Goal: Check status: Check status

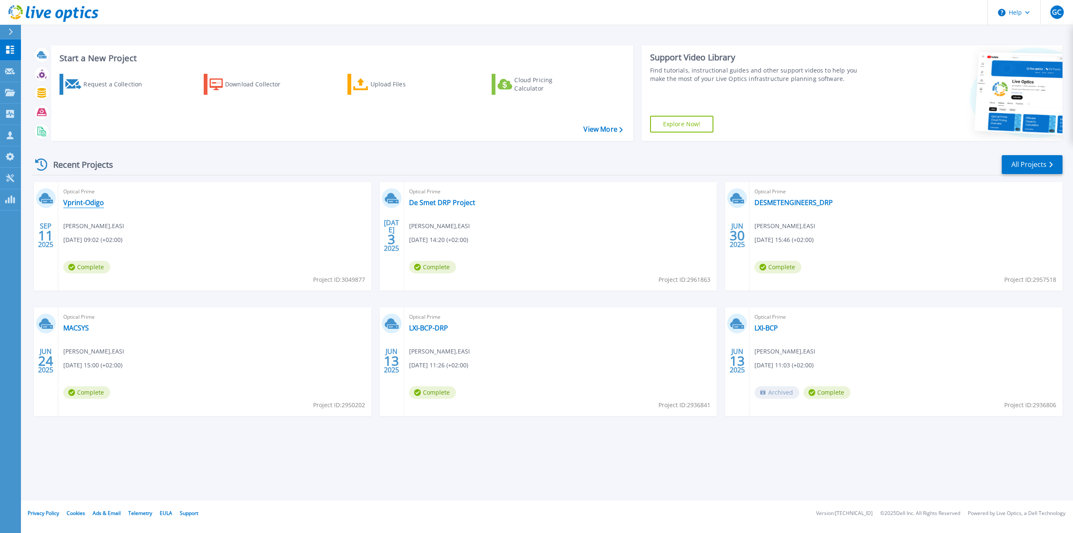
click at [90, 202] on link "Vprint-Odigo" at bounding box center [83, 202] width 41 height 8
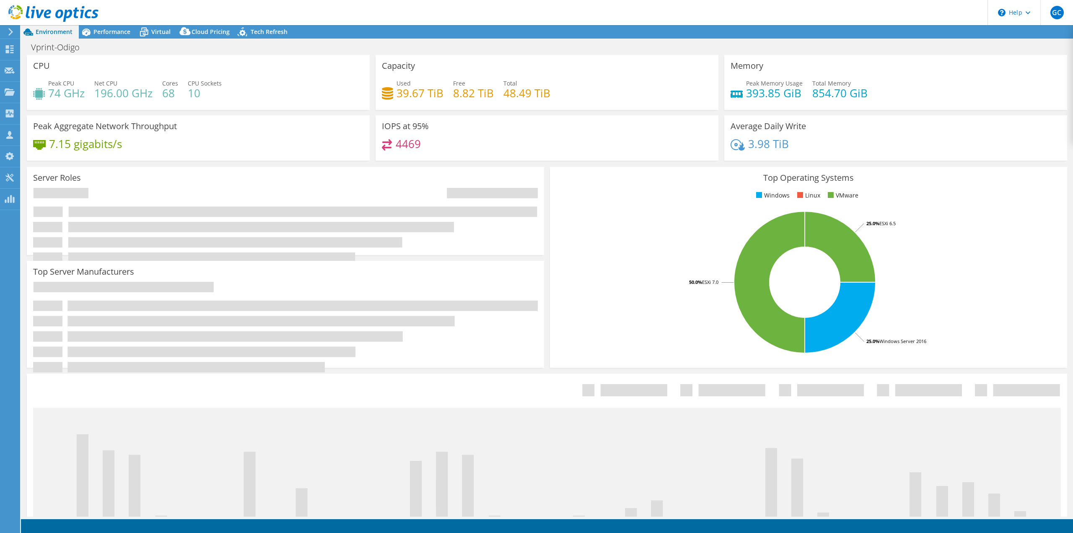
select select "EUFrankfurt"
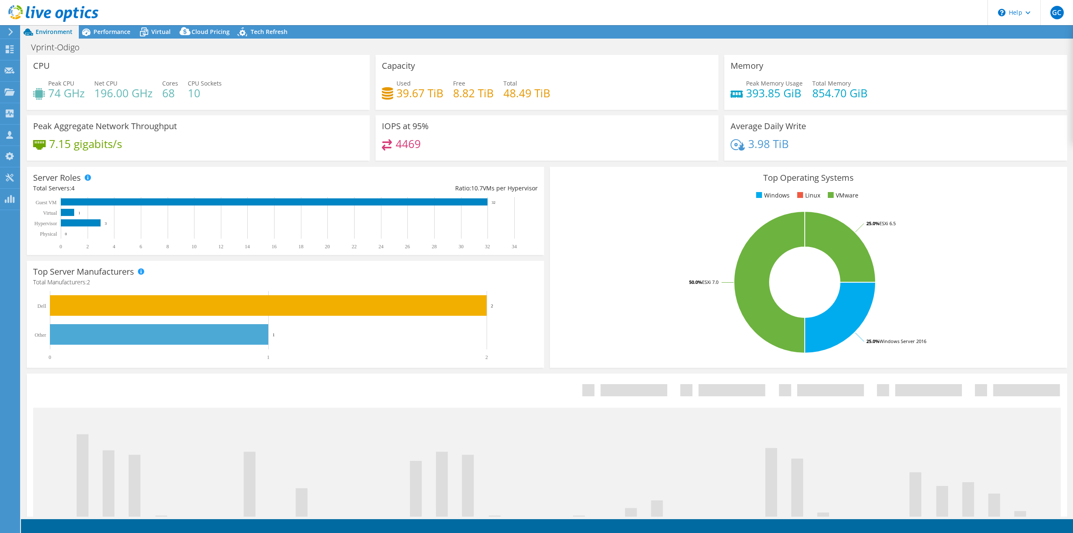
select select "EUFrankfurt"
select select "EUR"
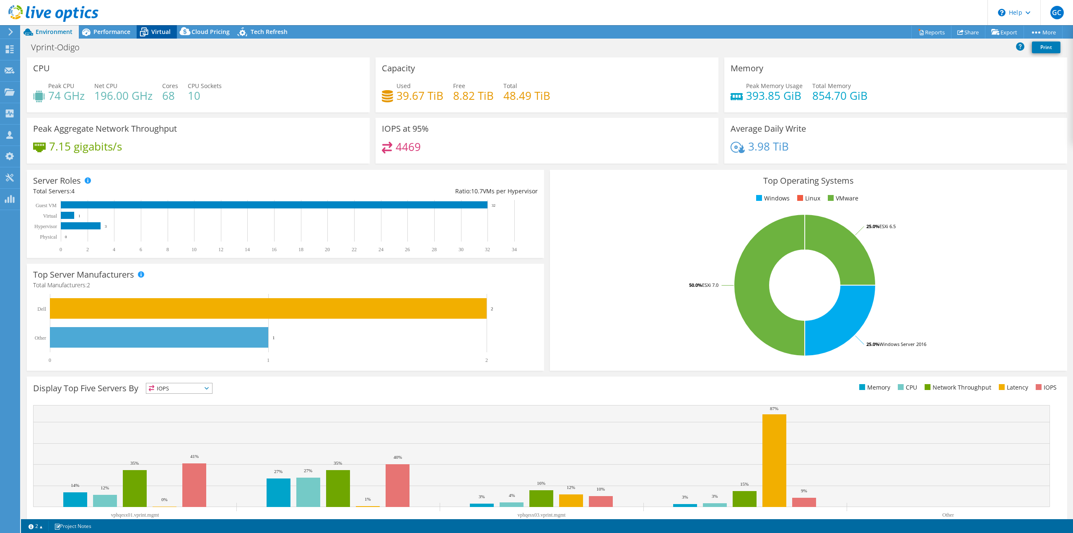
click at [148, 27] on icon at bounding box center [144, 32] width 15 height 15
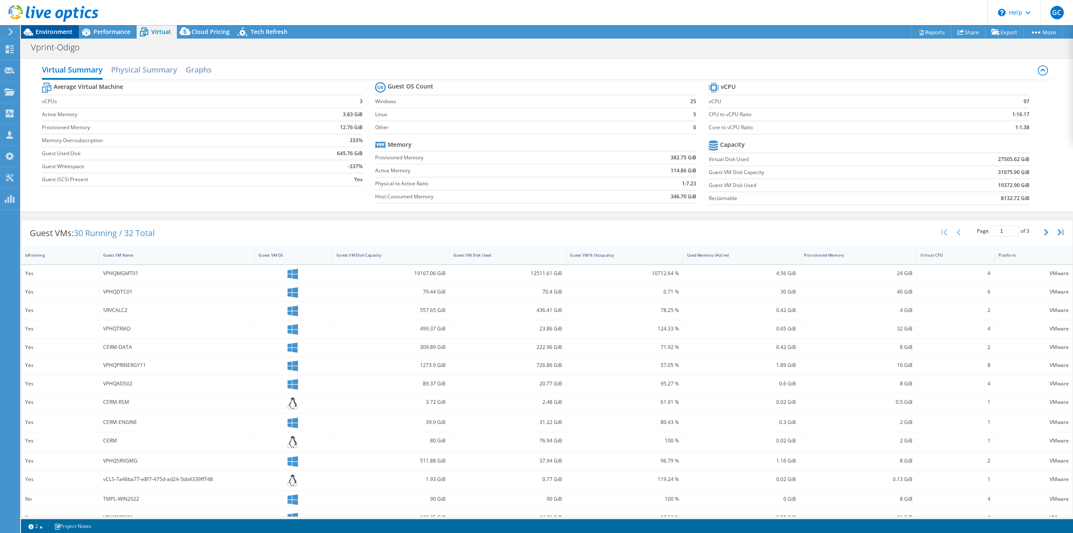
click at [53, 31] on span "Environment" at bounding box center [54, 32] width 37 height 8
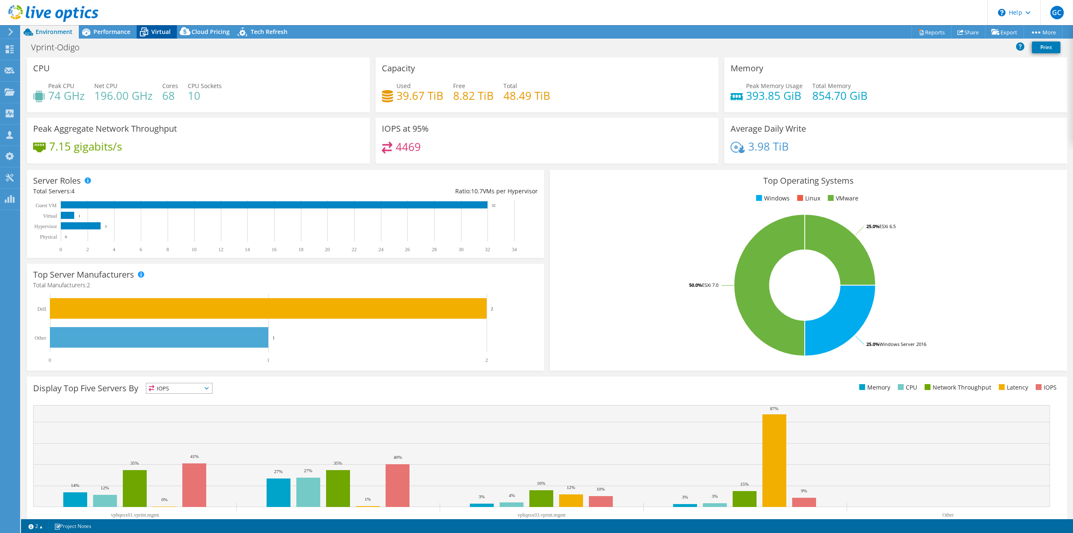
click at [160, 29] on span "Virtual" at bounding box center [160, 32] width 19 height 8
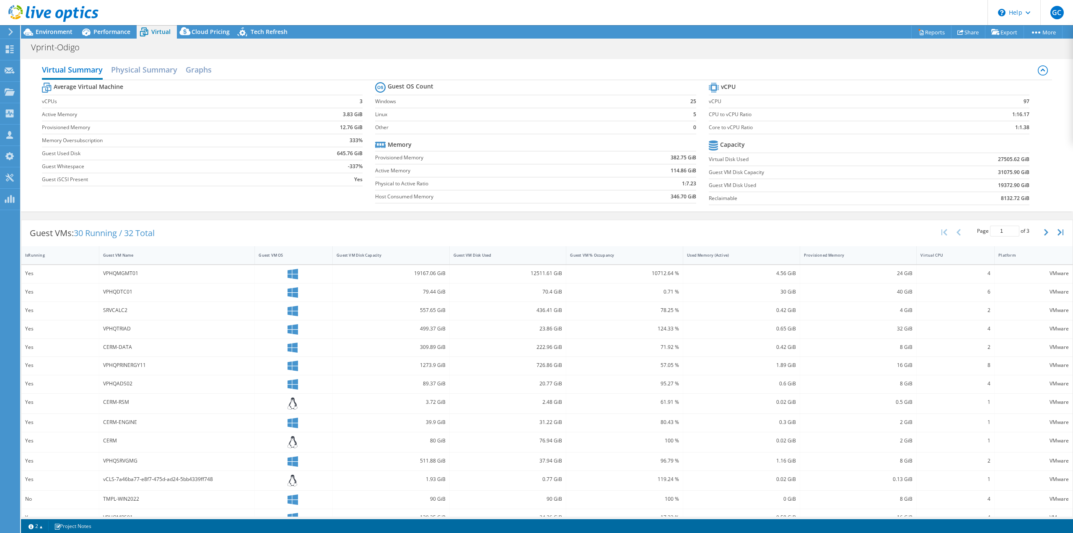
click at [41, 26] on div at bounding box center [49, 14] width 98 height 28
click at [11, 31] on icon at bounding box center [11, 32] width 6 height 8
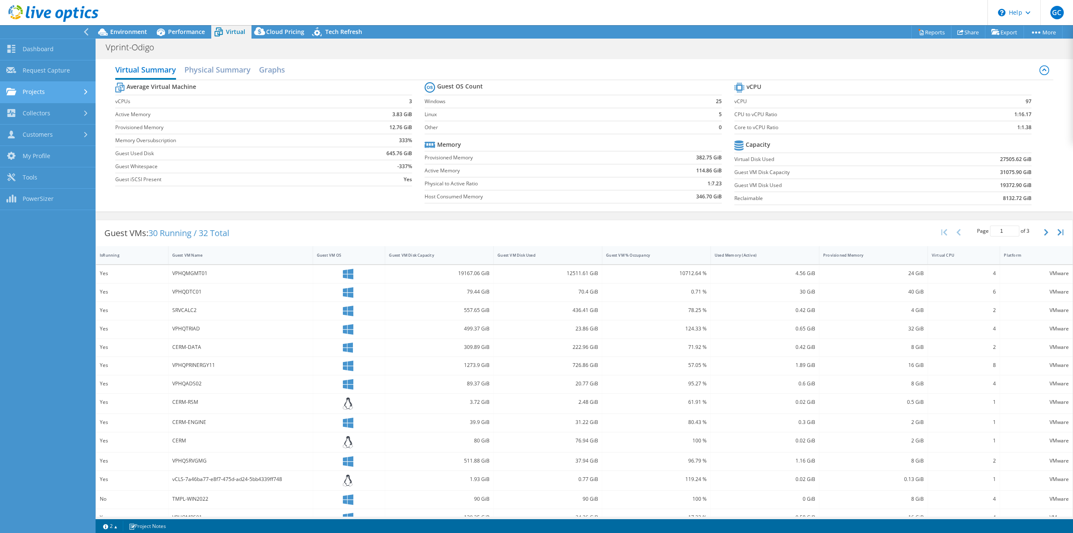
click at [32, 94] on link "Projects" at bounding box center [48, 92] width 96 height 21
click at [41, 117] on link "Search Projects" at bounding box center [48, 113] width 96 height 21
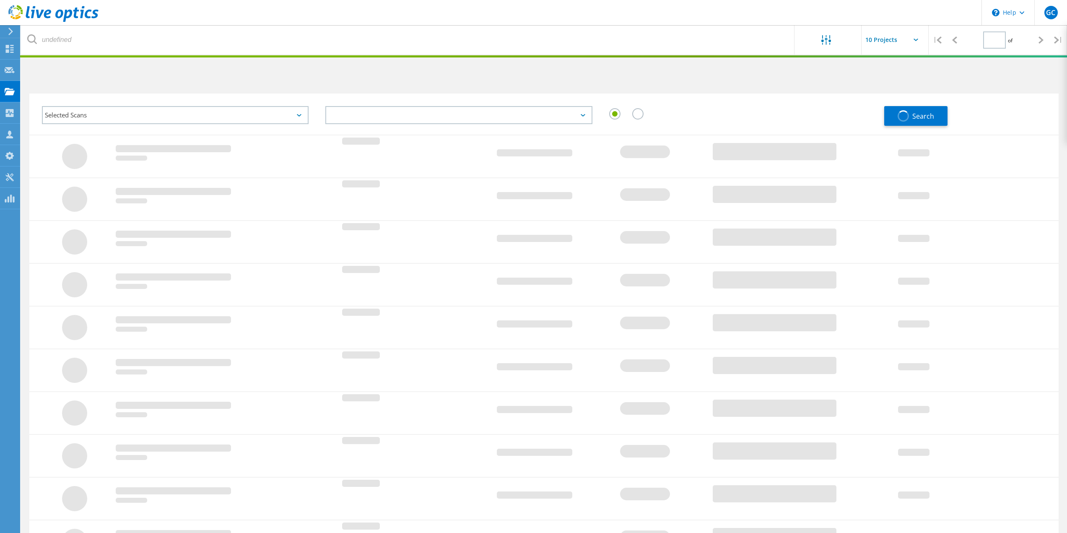
type input "1"
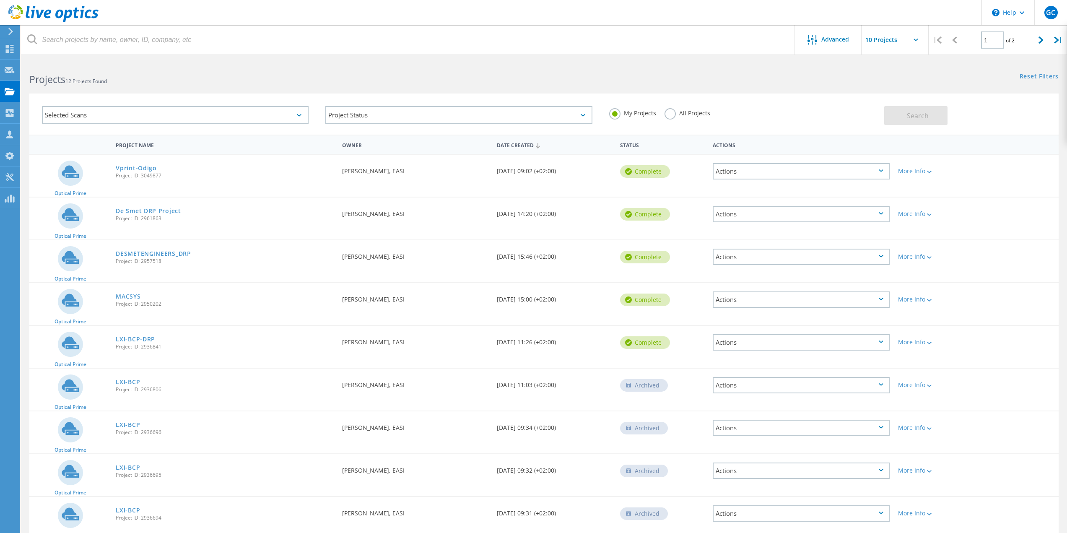
click at [684, 110] on label "All Projects" at bounding box center [687, 112] width 46 height 8
click at [0, 0] on input "All Projects" at bounding box center [0, 0] width 0 height 0
click at [915, 114] on span "Search" at bounding box center [918, 115] width 22 height 9
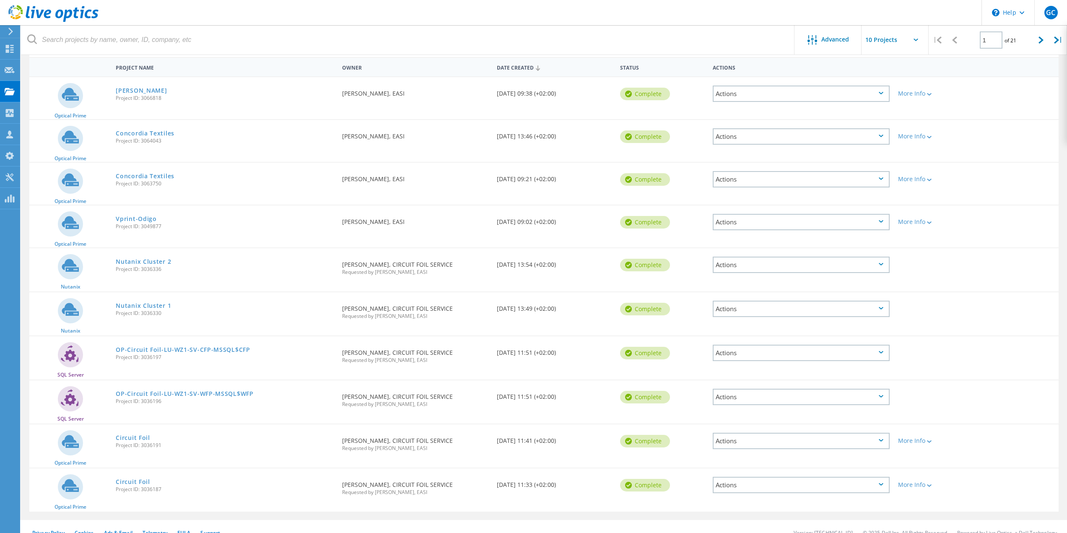
scroll to position [79, 0]
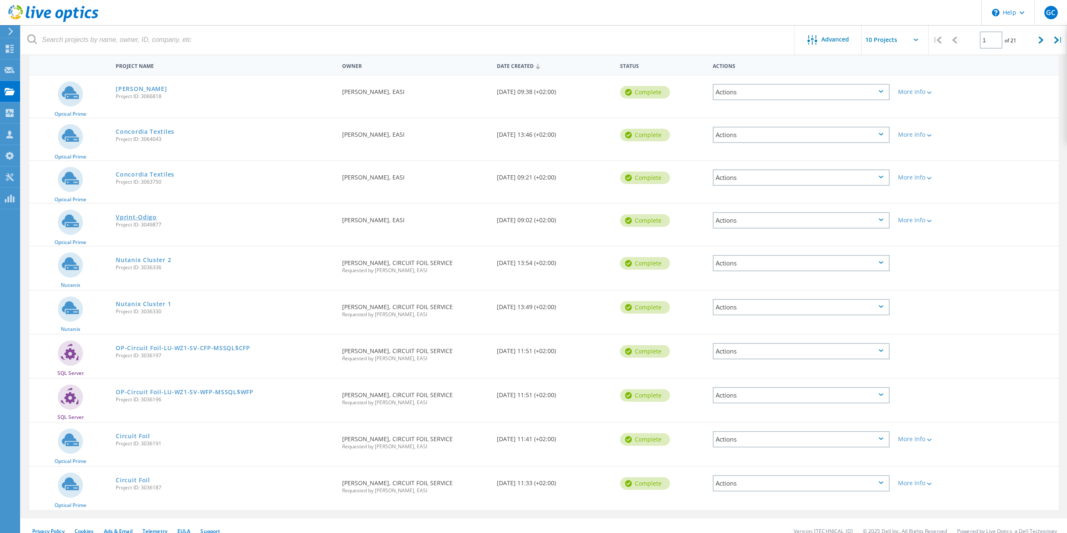
click at [135, 216] on link "Vprint-Odigo" at bounding box center [136, 217] width 41 height 6
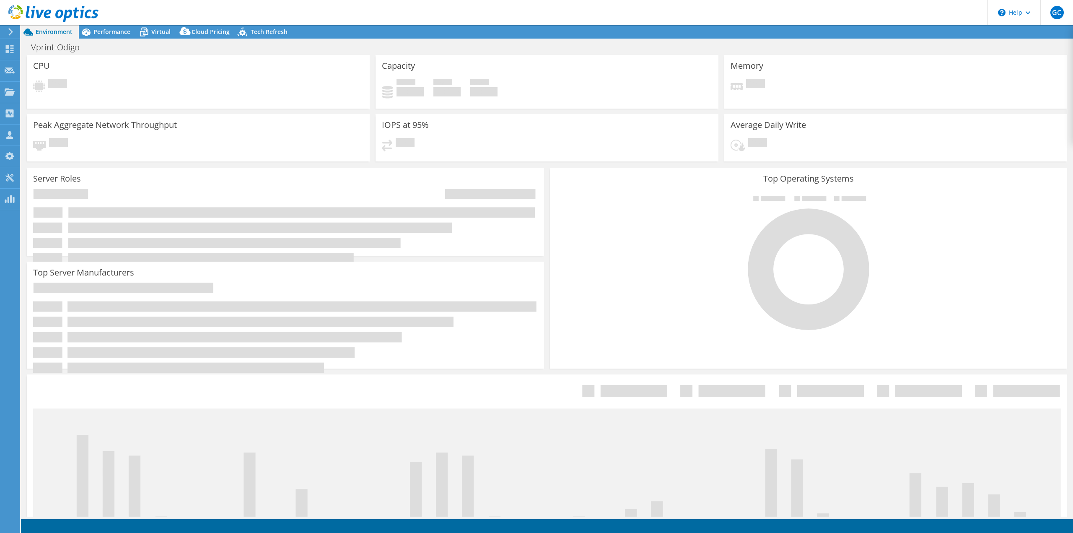
select select "EUFrankfurt"
select select "EUR"
